Goal: Transaction & Acquisition: Purchase product/service

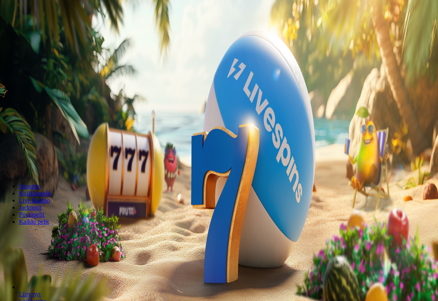
click at [45, 31] on span "Kirjaudu" at bounding box center [54, 29] width 19 height 6
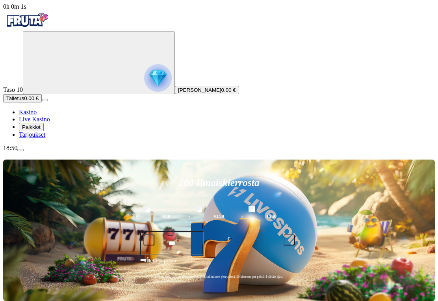
click at [41, 130] on span "Palkkiot" at bounding box center [31, 127] width 18 height 6
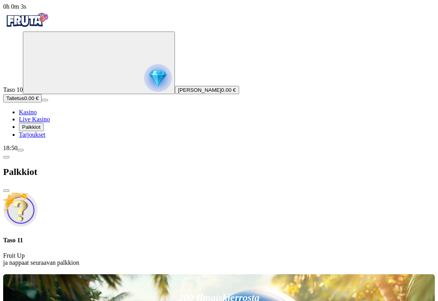
click at [6, 190] on span "close icon" at bounding box center [6, 190] width 0 height 0
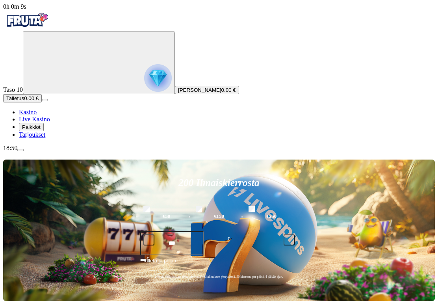
click at [203, 231] on input "***" at bounding box center [171, 243] width 63 height 24
type input "*"
type input "**"
click at [296, 256] on button "Talleta ja pelaa" at bounding box center [218, 263] width 157 height 15
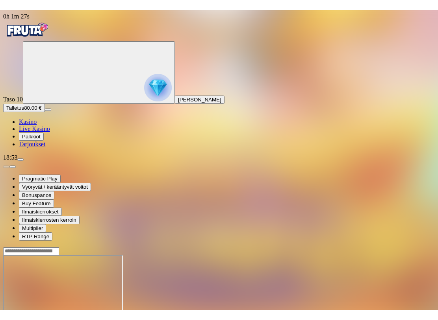
scroll to position [8, 0]
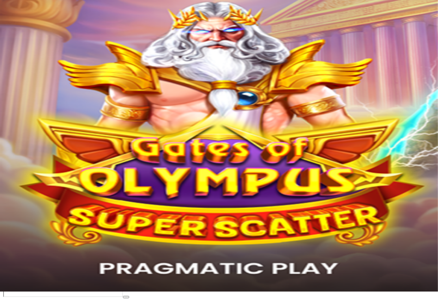
click at [19, 300] on span "fullscreen icon" at bounding box center [19, 304] width 0 height 0
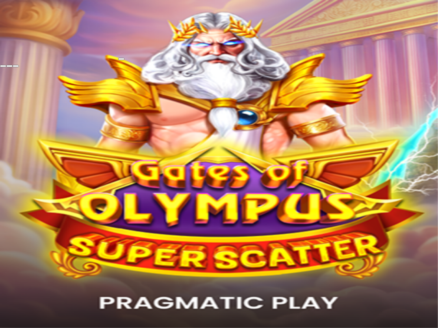
click at [3, 66] on span "close icon" at bounding box center [3, 66] width 0 height 0
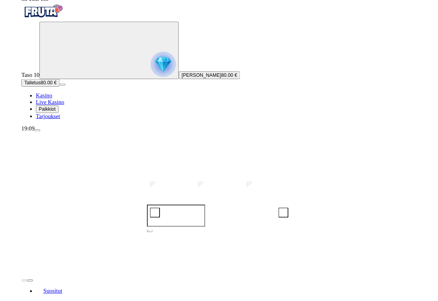
scroll to position [9, 0]
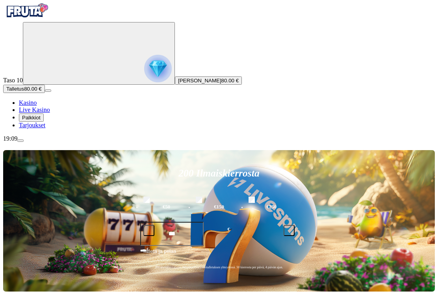
click at [41, 120] on span "Palkkiot" at bounding box center [31, 117] width 18 height 6
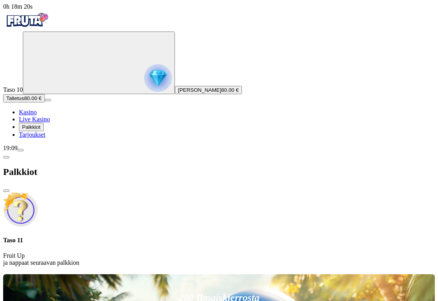
click at [6, 157] on span "chevron-left icon" at bounding box center [6, 157] width 0 height 0
